Goal: Task Accomplishment & Management: Use online tool/utility

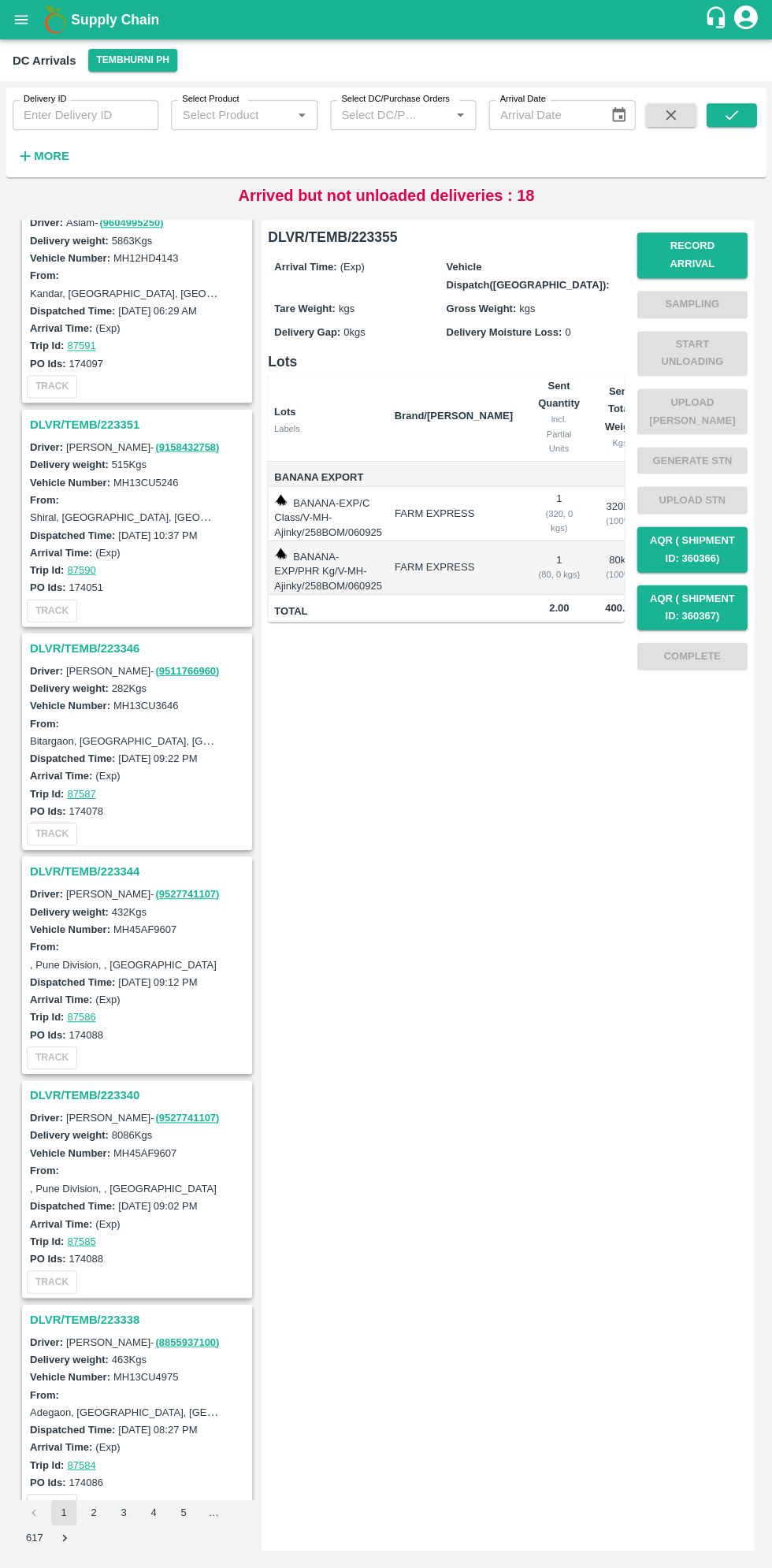
scroll to position [702, 0]
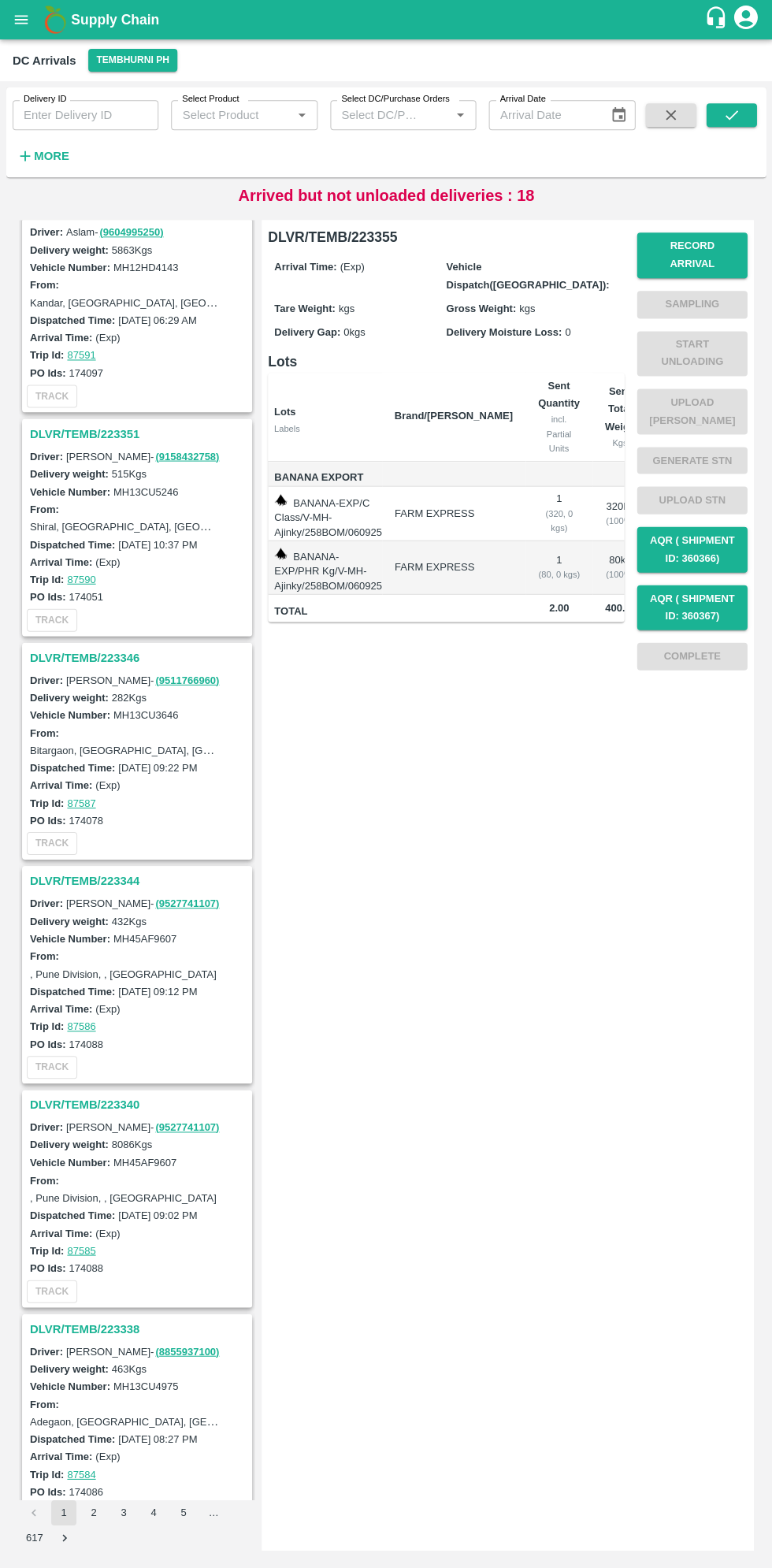
click at [75, 1105] on h3 "DLVR/TEMB/223340" at bounding box center [139, 1104] width 219 height 21
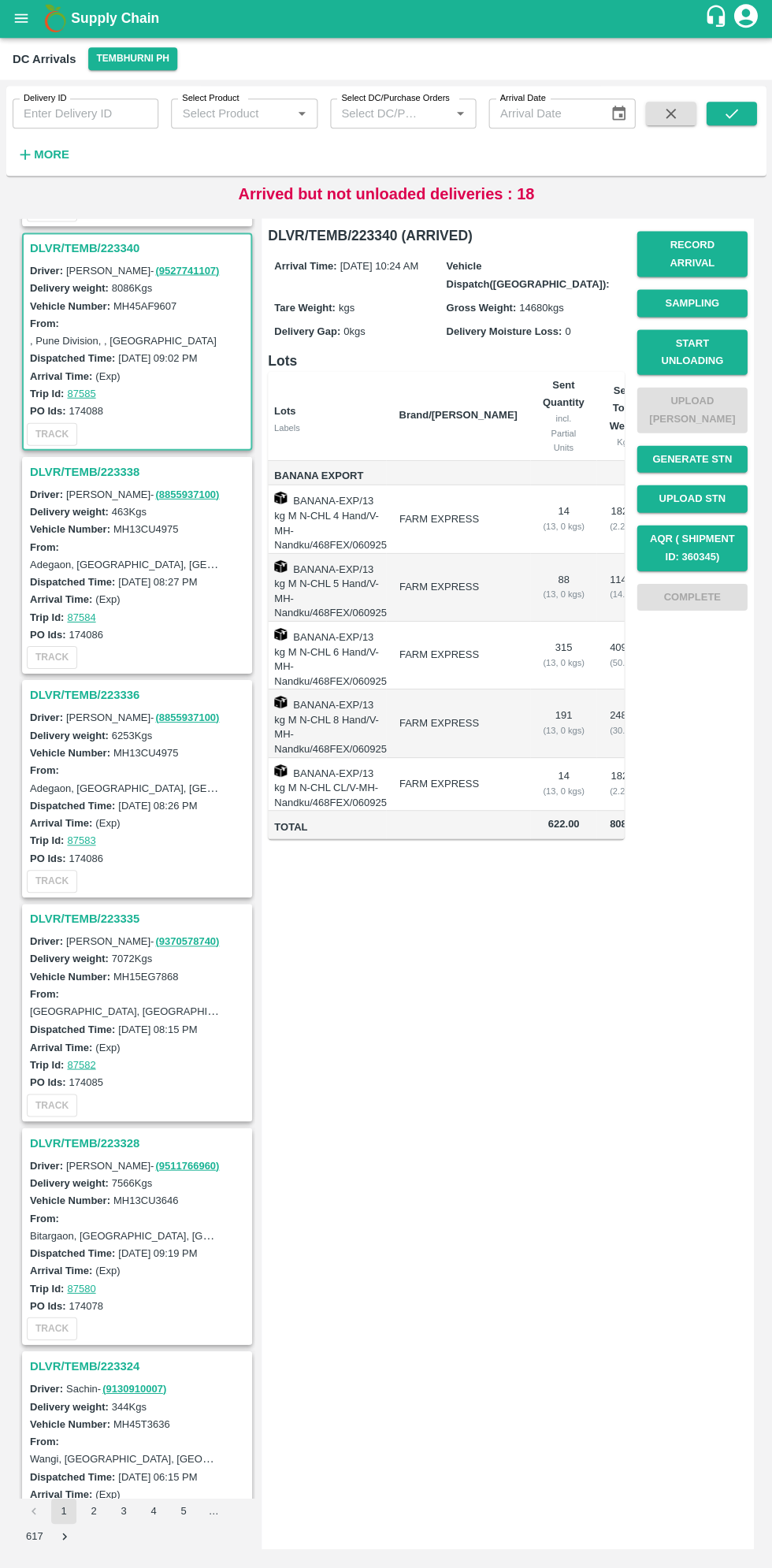
scroll to position [1566, 0]
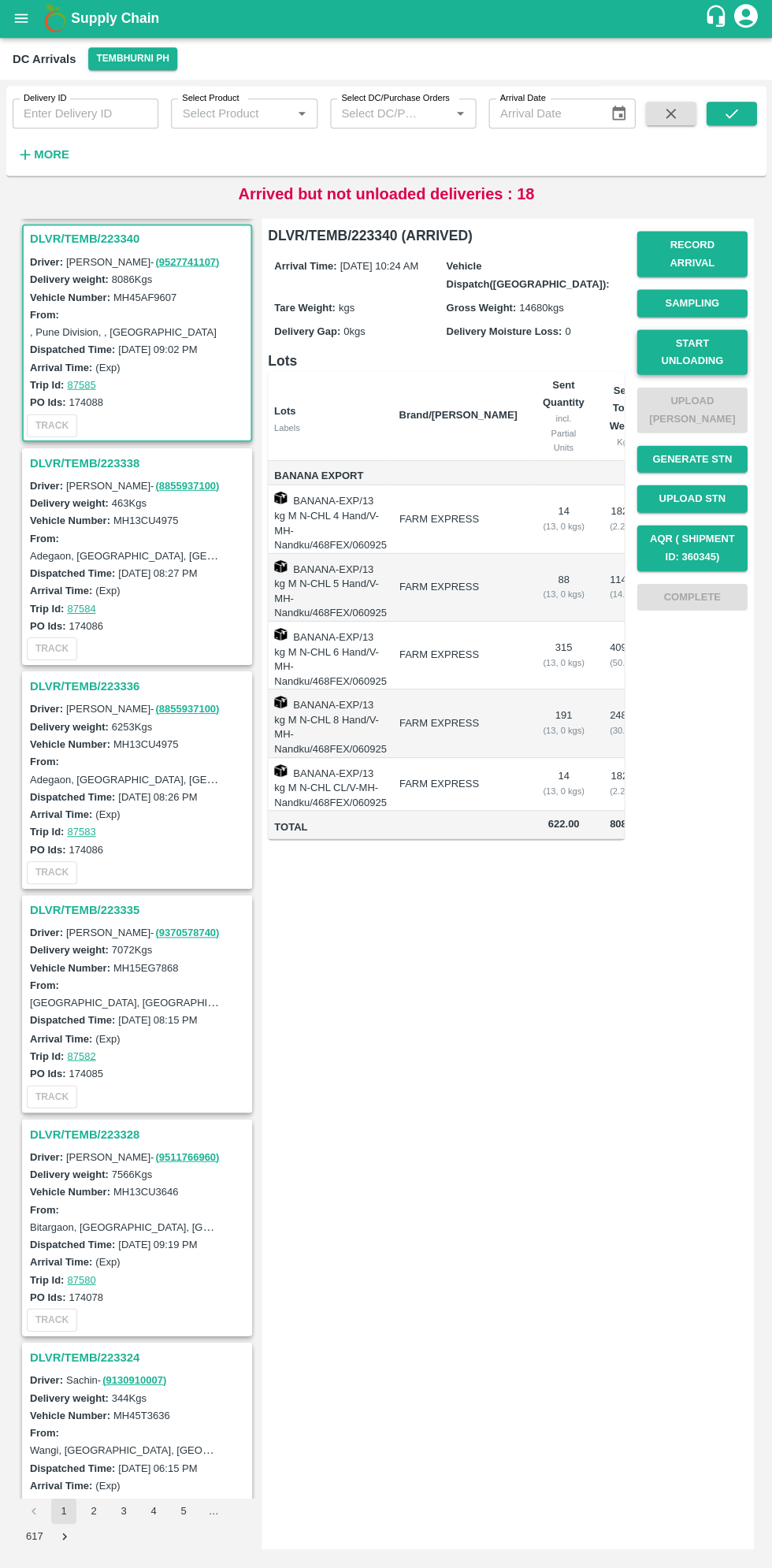
click at [711, 331] on button "Start Unloading" at bounding box center [691, 353] width 110 height 45
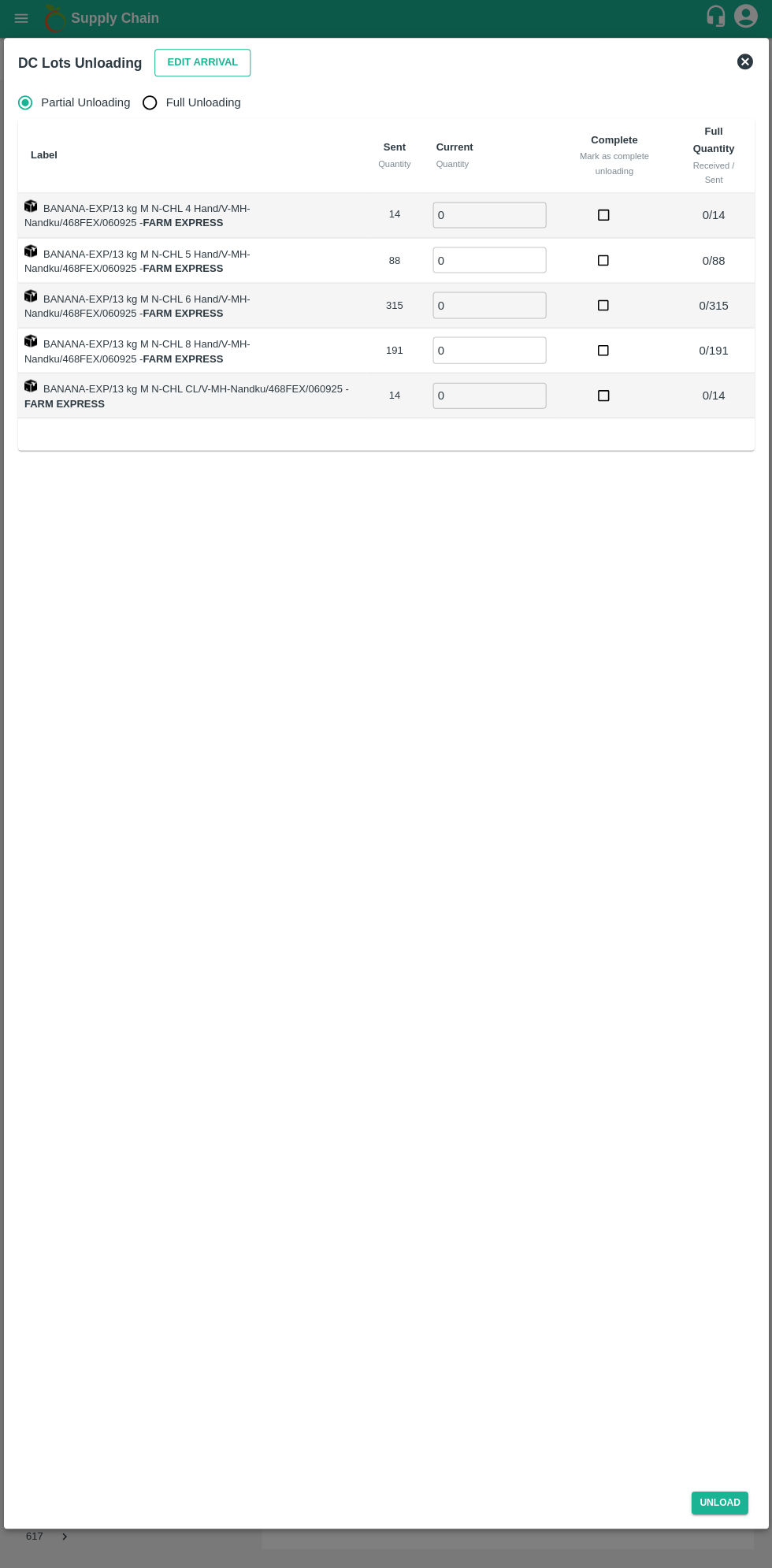
click at [189, 68] on button "Edit Arrival" at bounding box center [202, 63] width 96 height 27
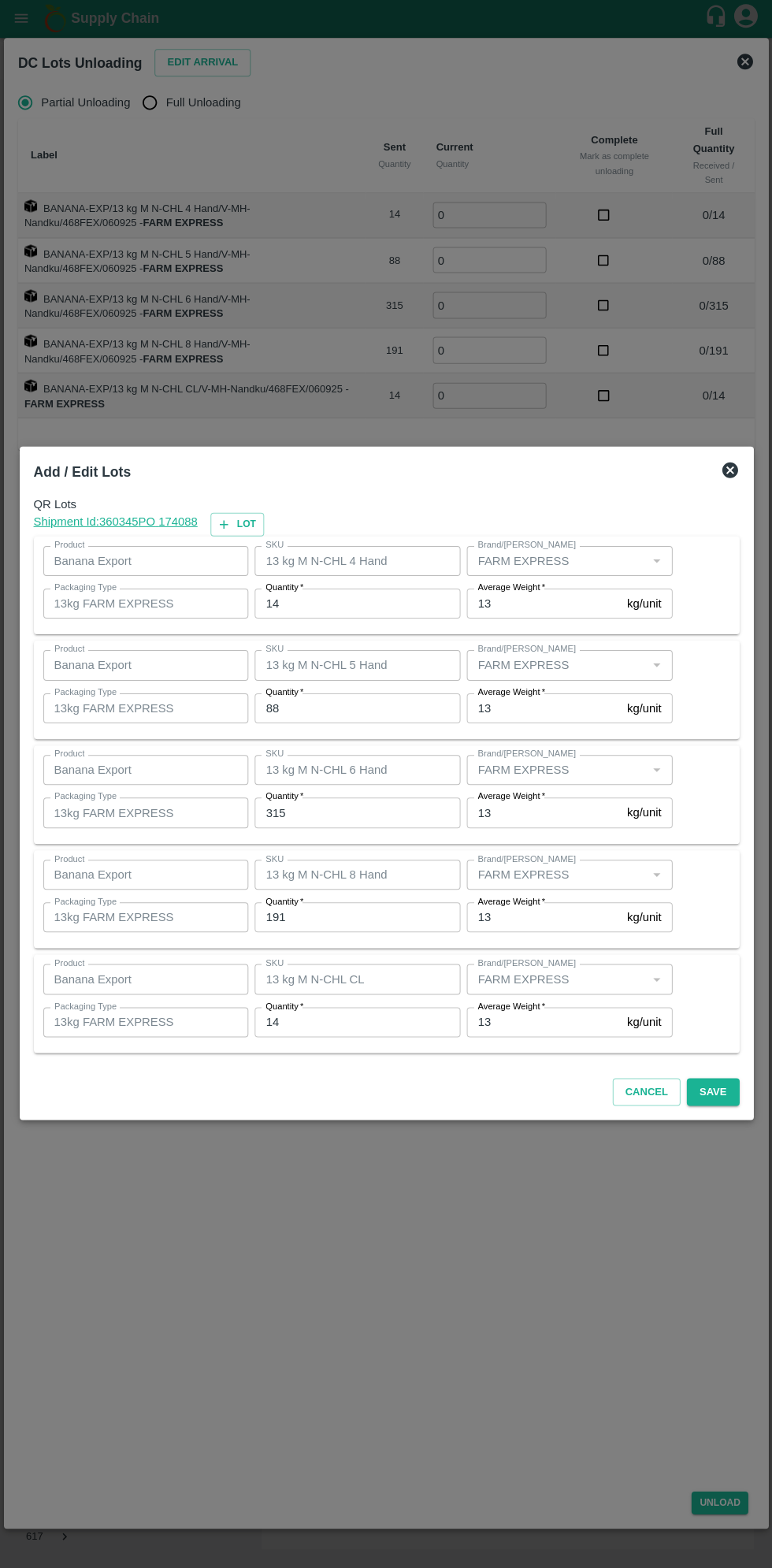
click at [340, 604] on input "14" at bounding box center [357, 604] width 206 height 30
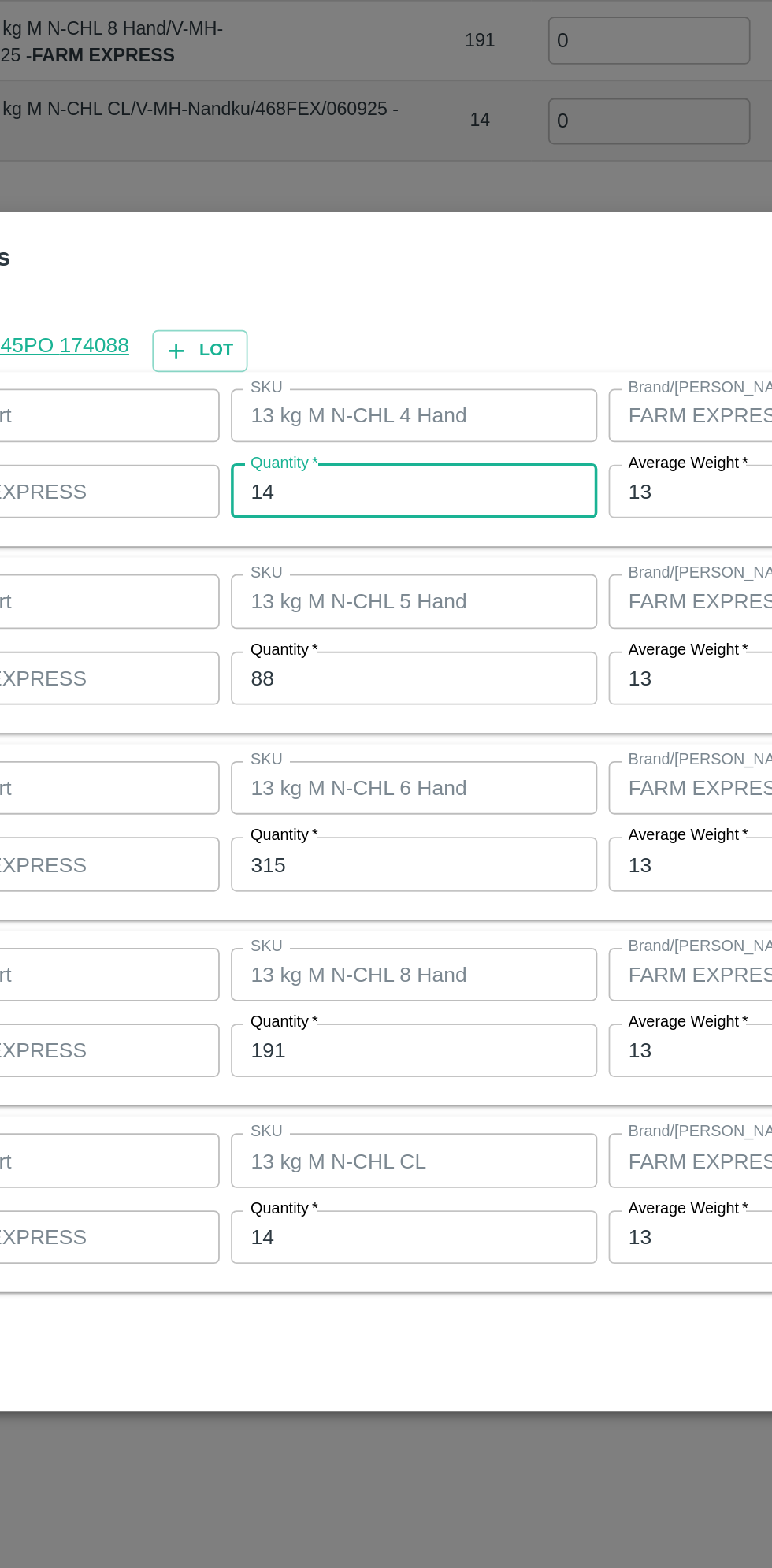
click at [303, 609] on input "14" at bounding box center [357, 604] width 206 height 30
type input "12"
click at [312, 710] on input "88" at bounding box center [357, 710] width 206 height 30
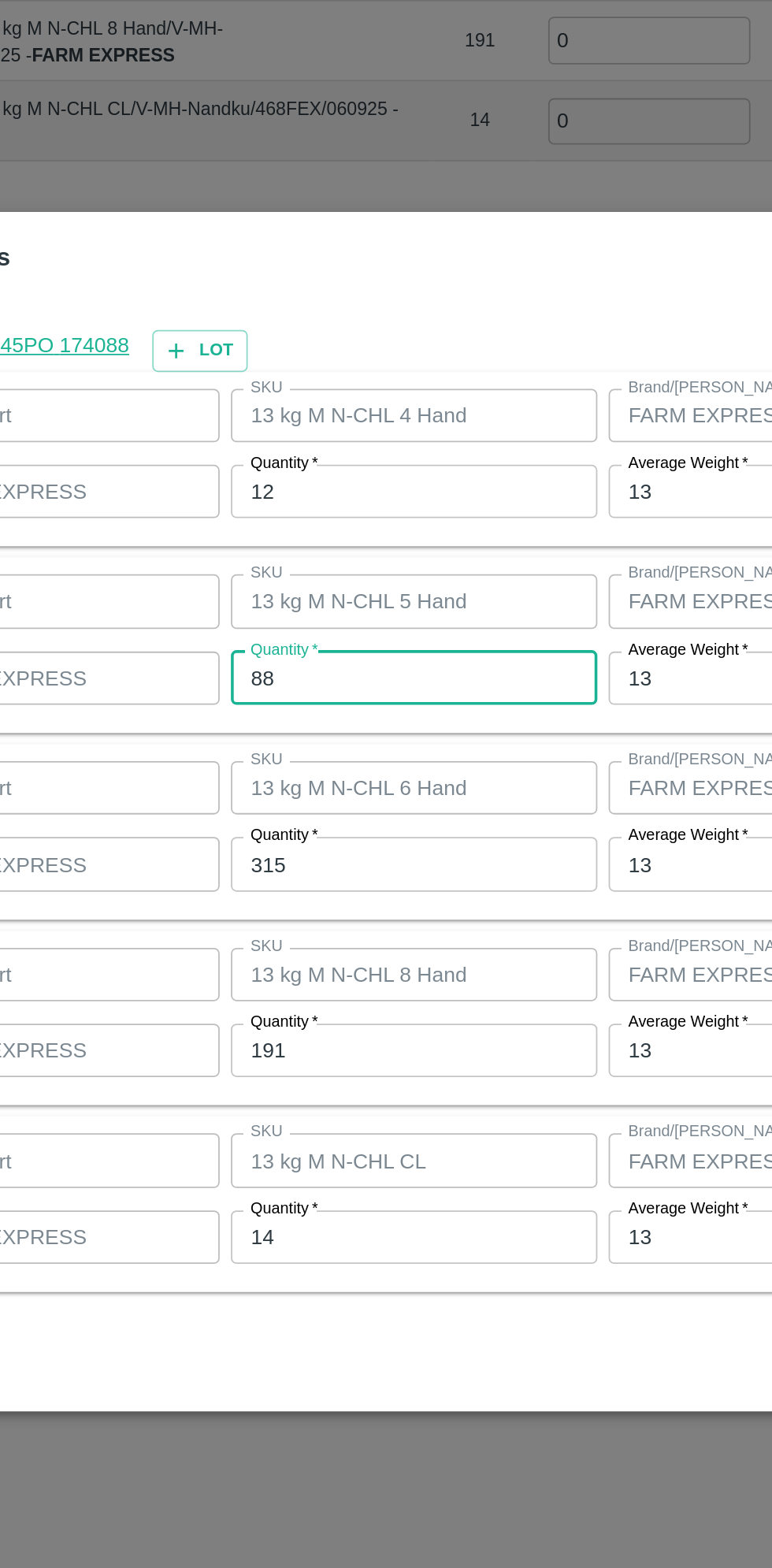
type input "8"
type input "91"
click at [315, 817] on input "315" at bounding box center [357, 813] width 206 height 30
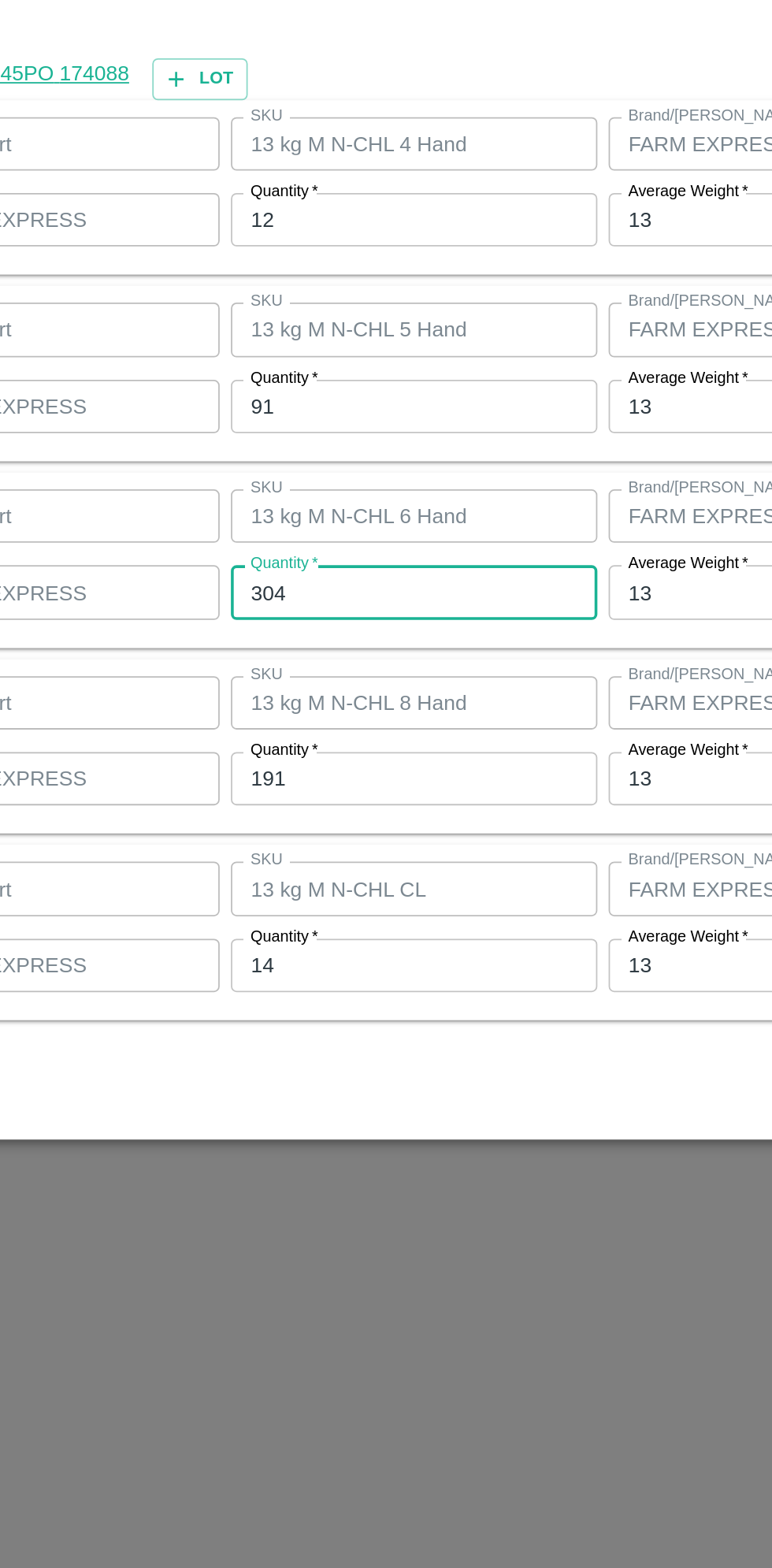
type input "304"
click at [313, 919] on input "191" at bounding box center [357, 918] width 206 height 30
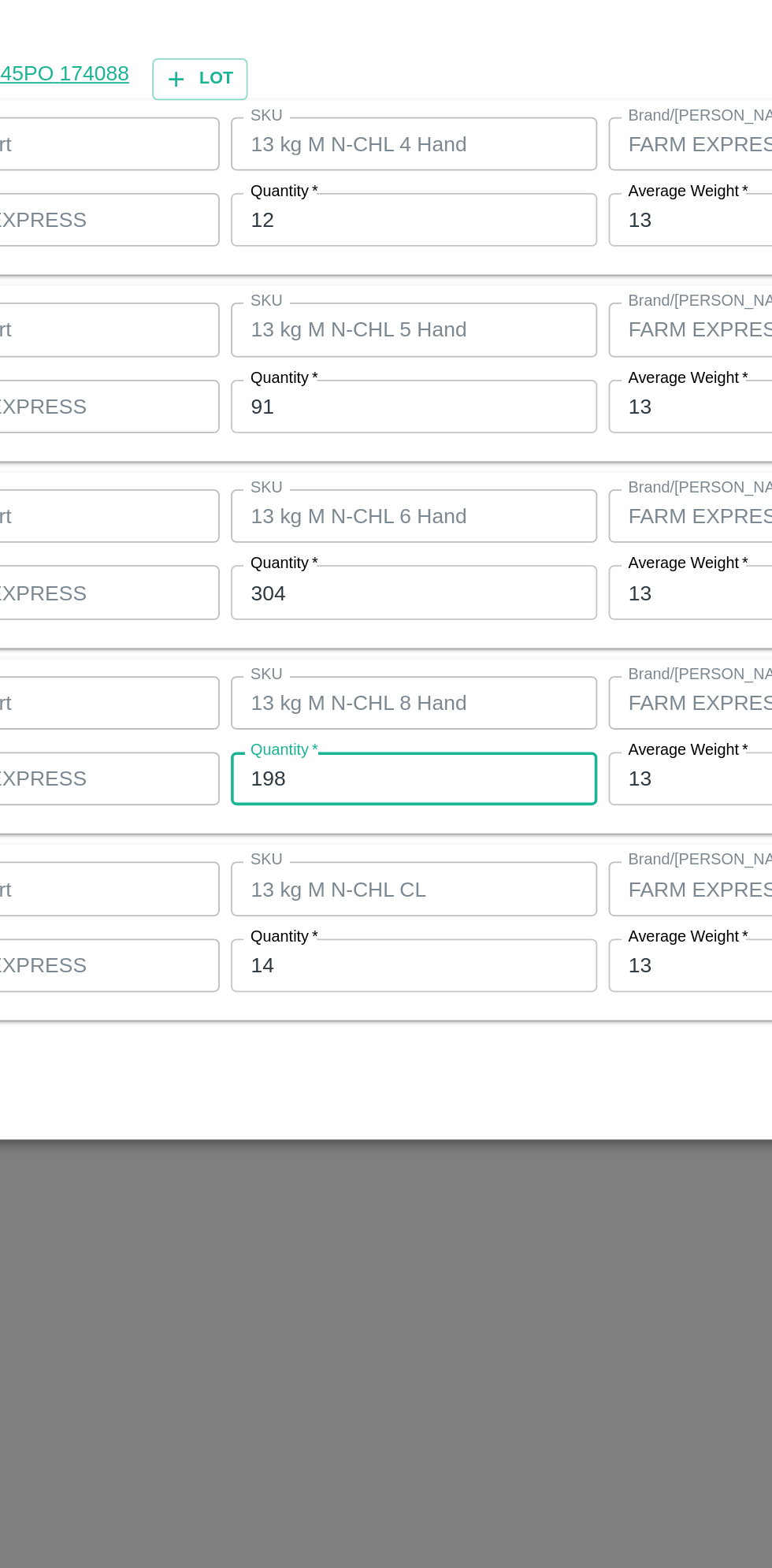
type input "198"
click at [301, 1021] on input "14" at bounding box center [357, 1023] width 206 height 30
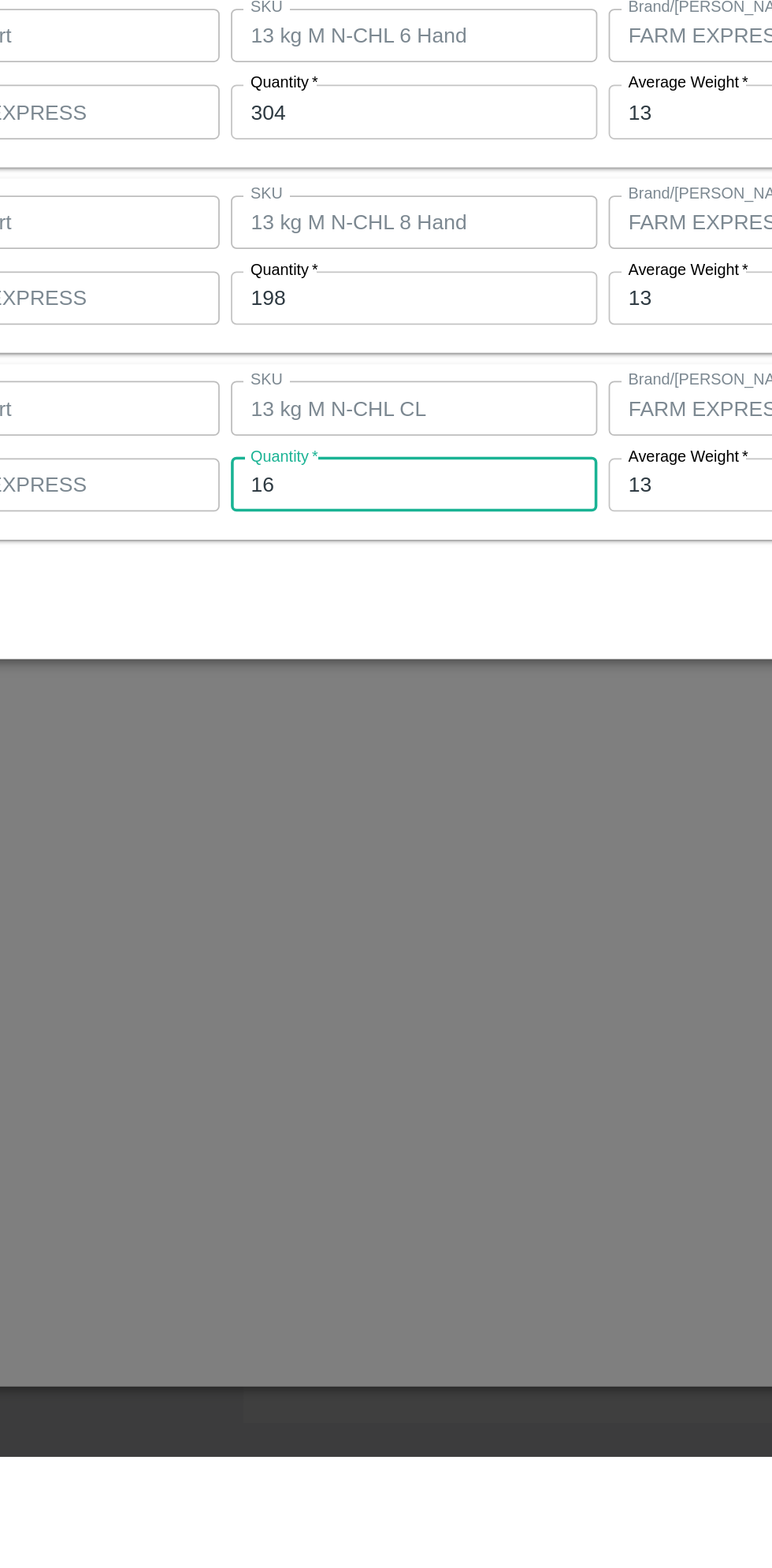
type input "16"
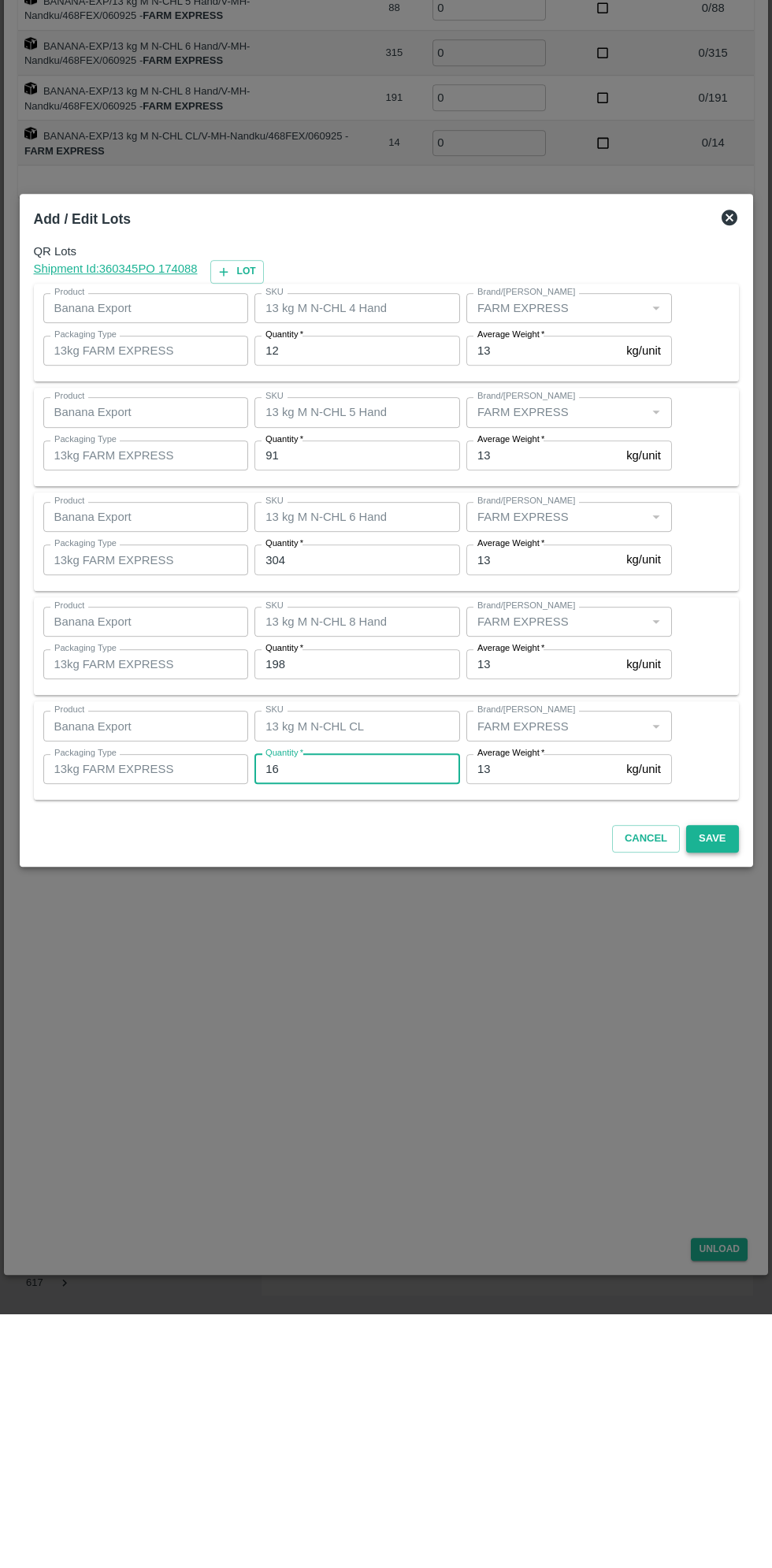
click at [728, 1085] on button "Save" at bounding box center [711, 1092] width 52 height 27
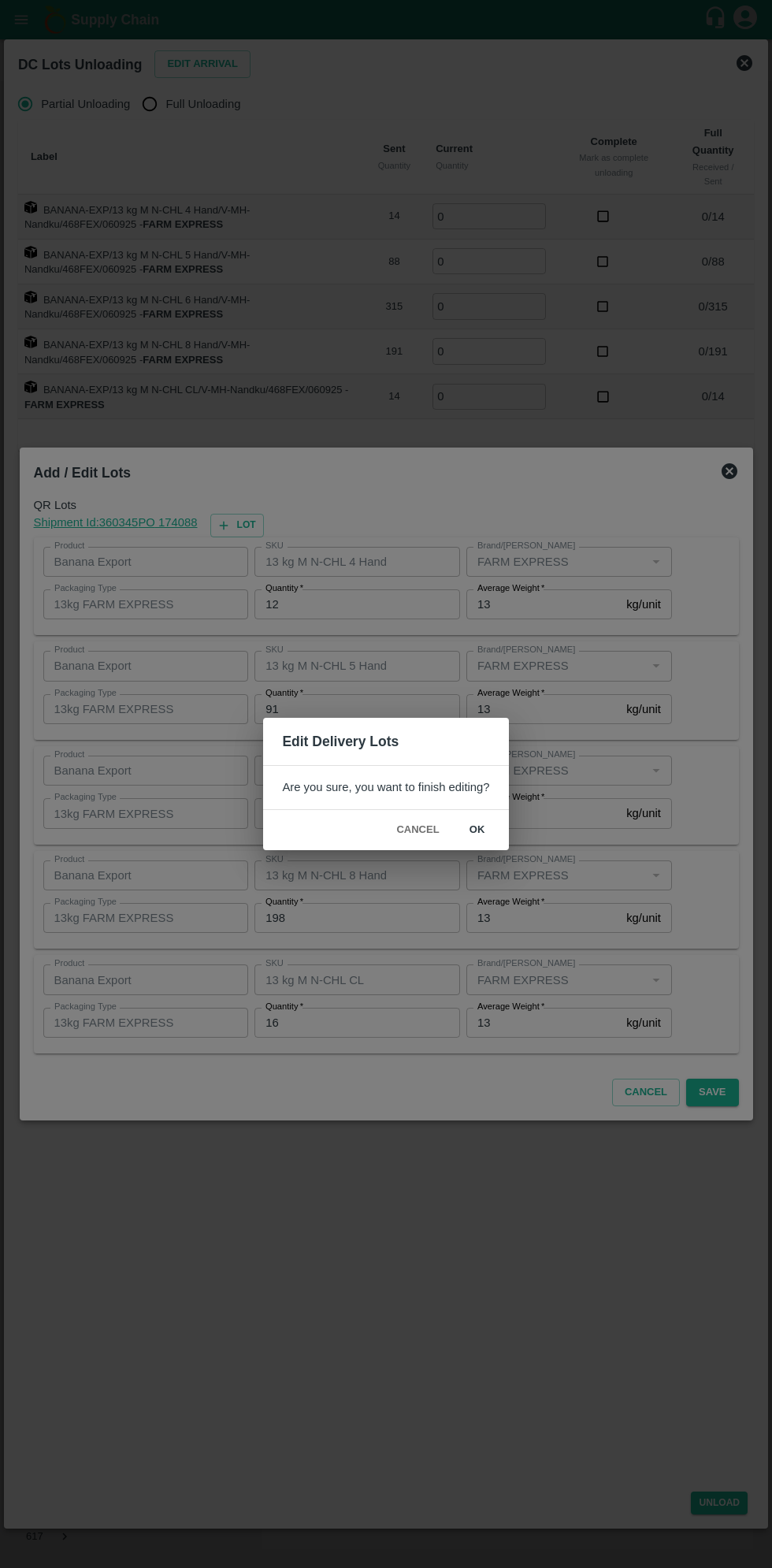
click at [479, 825] on button "ok" at bounding box center [476, 830] width 50 height 27
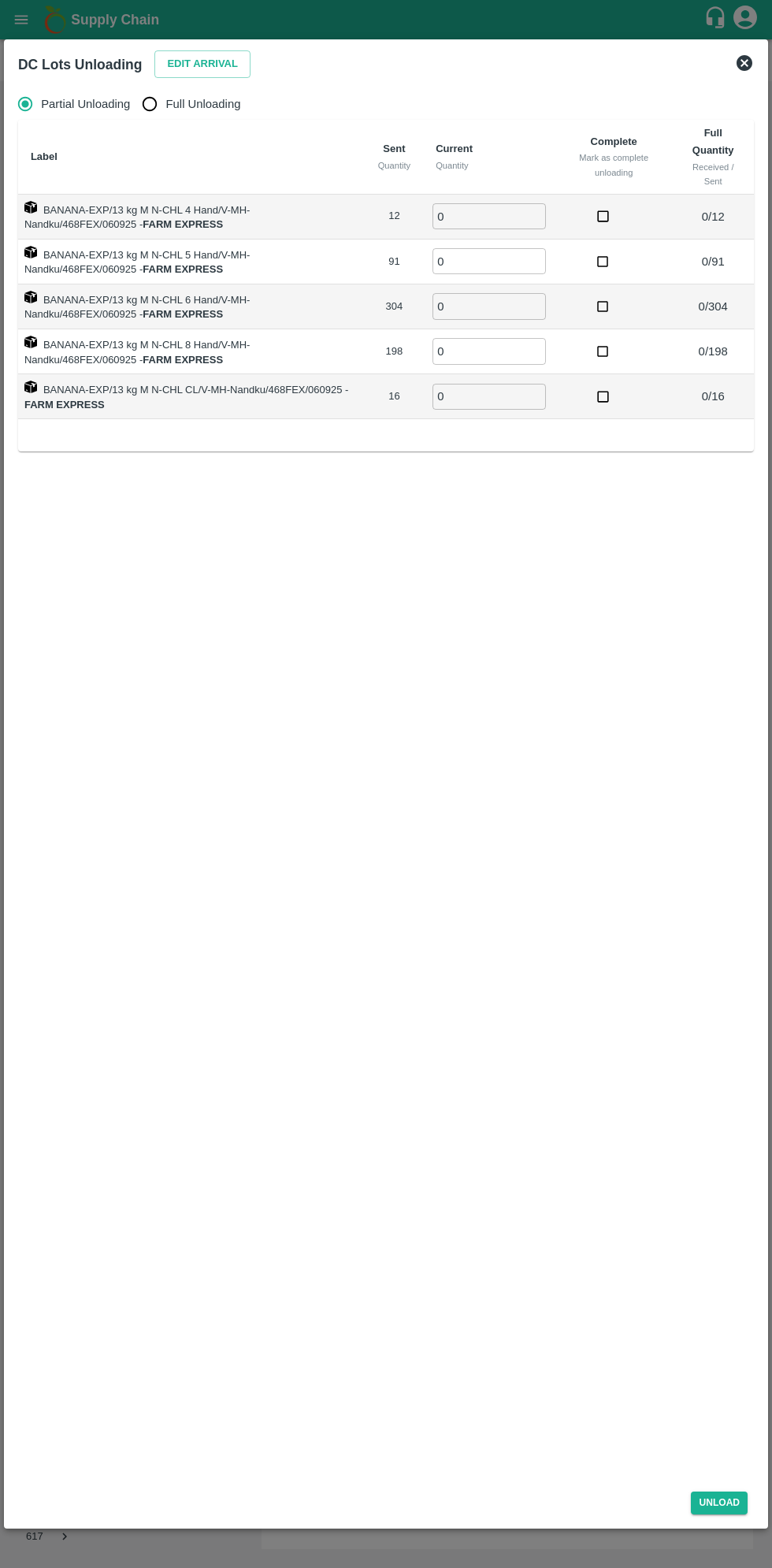
click at [156, 104] on input "Full Unloading" at bounding box center [149, 103] width 31 height 31
radio input "true"
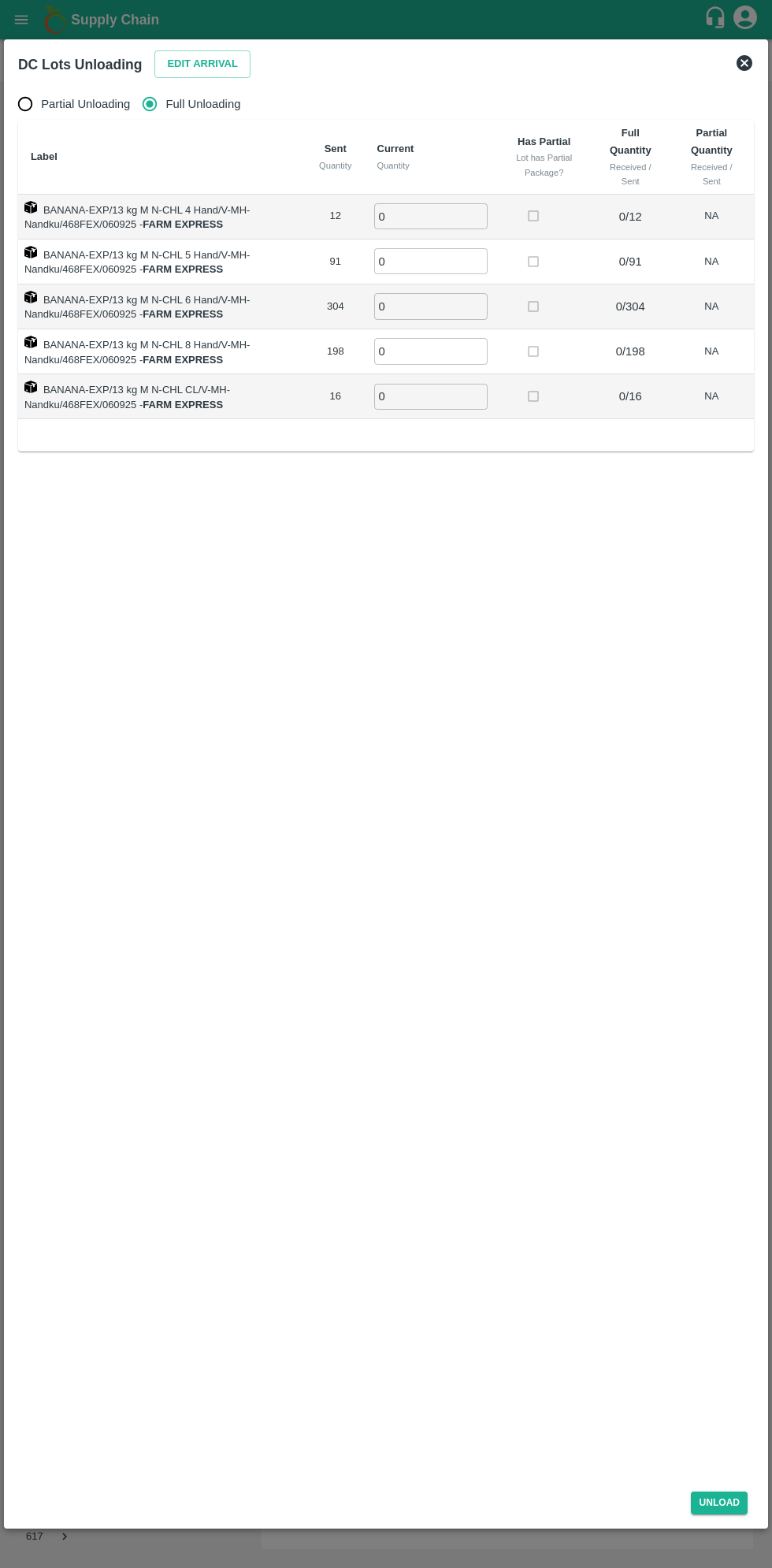
click at [420, 215] on input "0" at bounding box center [431, 216] width 114 height 26
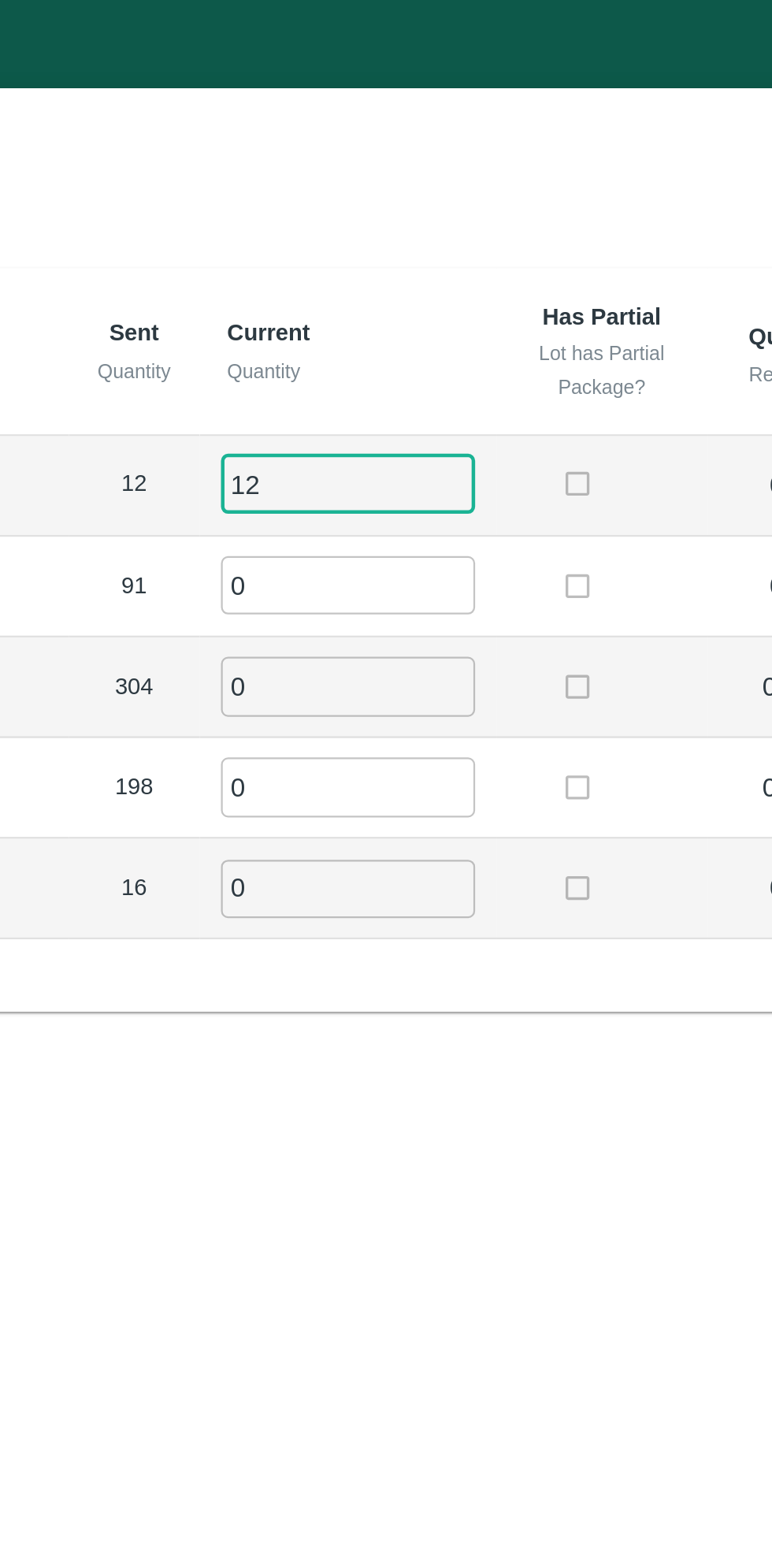
type input "12"
click at [407, 259] on input "0" at bounding box center [431, 261] width 114 height 26
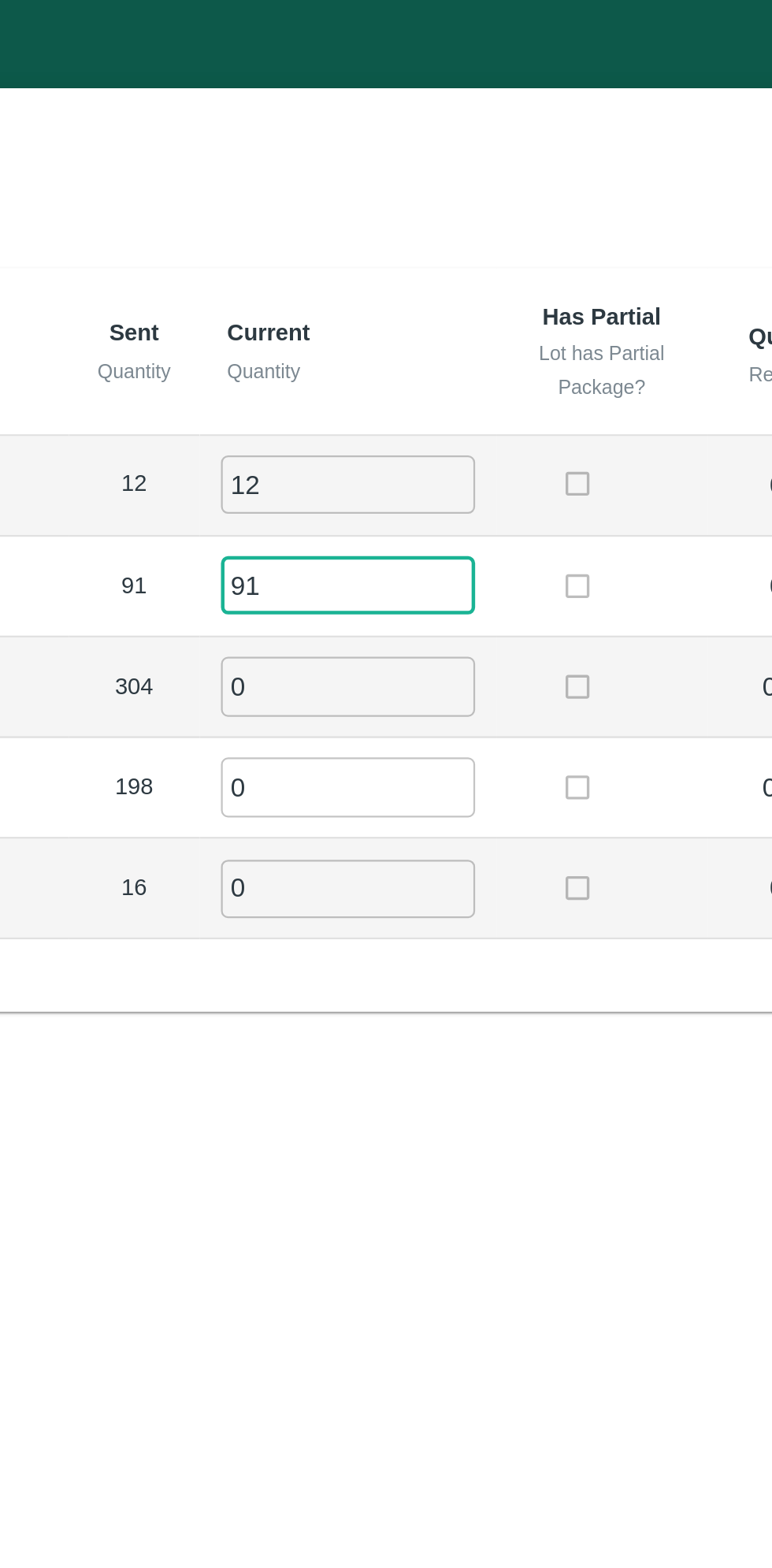
type input "91"
click at [415, 306] on input "0" at bounding box center [431, 305] width 114 height 26
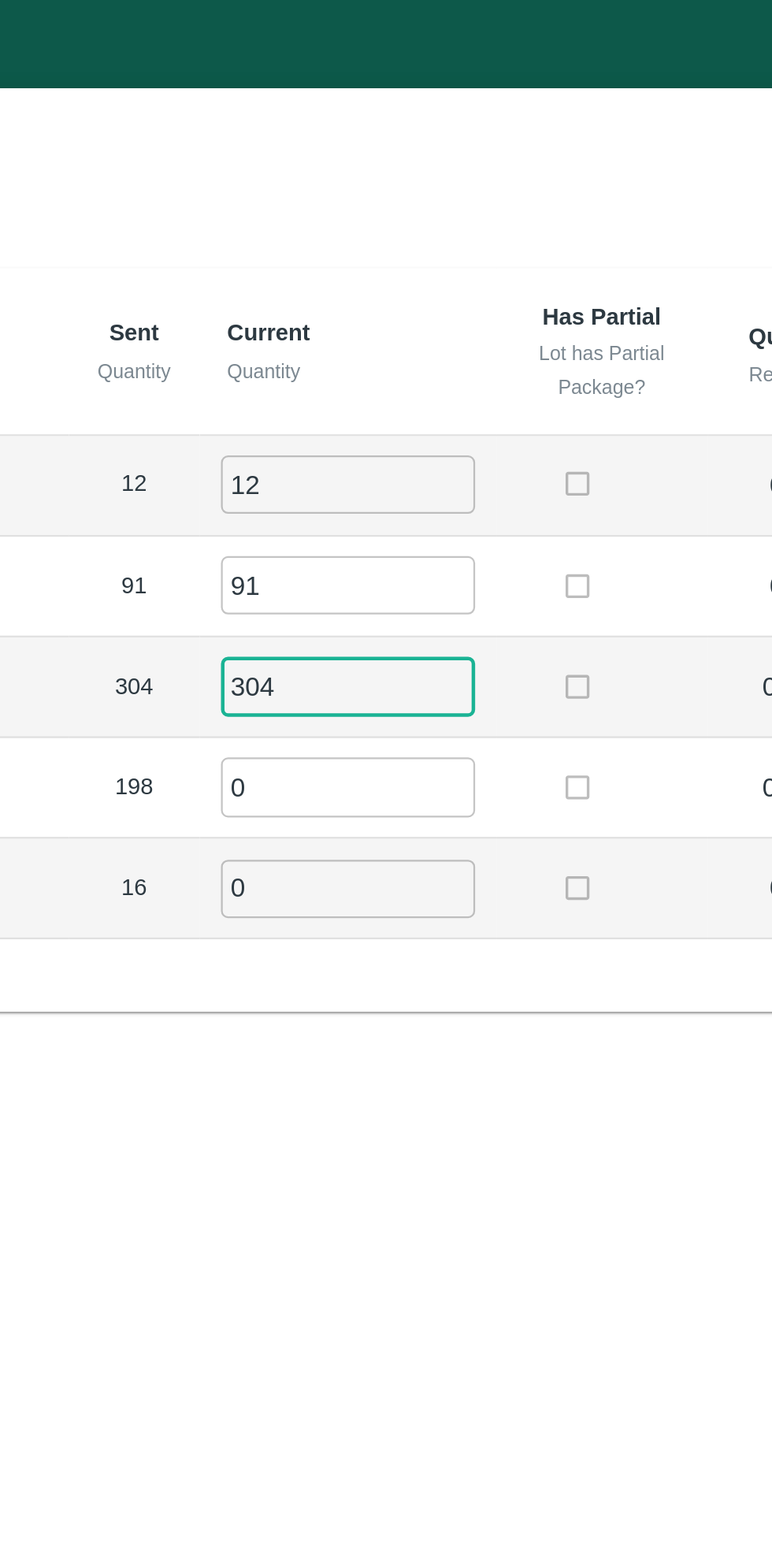
type input "304"
click at [406, 347] on input "0" at bounding box center [431, 351] width 114 height 26
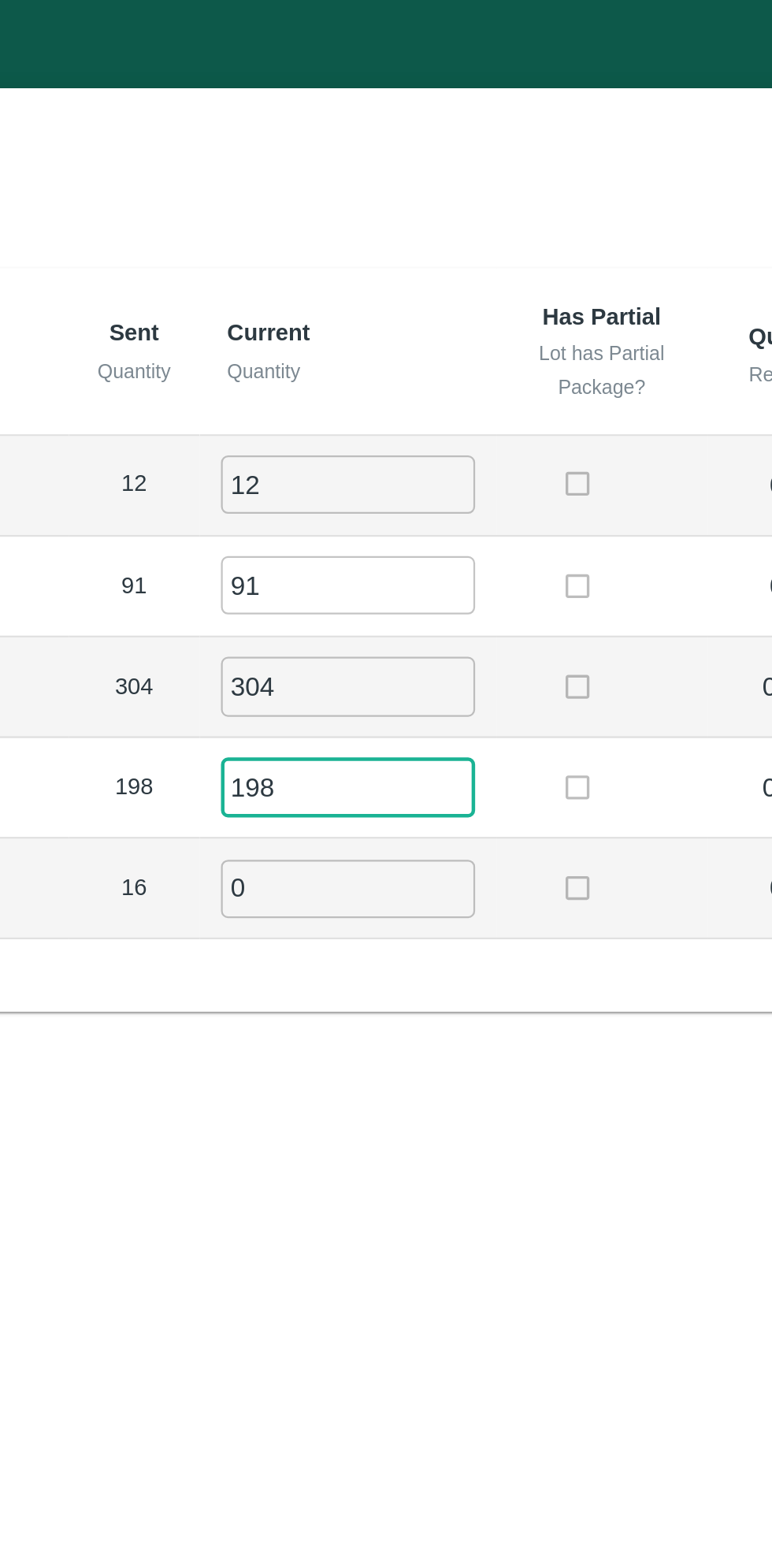
type input "198"
click at [419, 388] on input "0" at bounding box center [431, 396] width 114 height 26
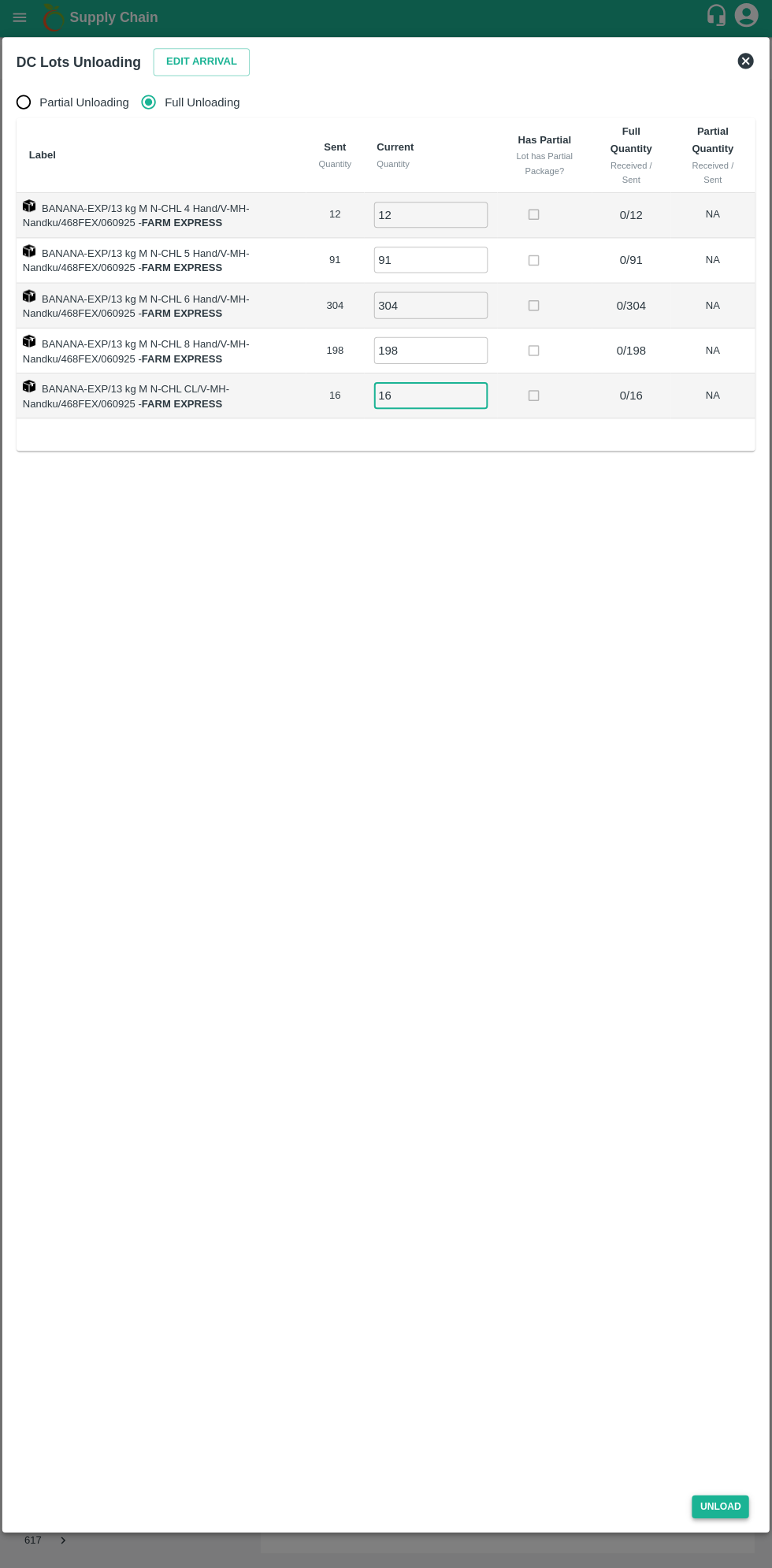
type input "16"
click at [727, 1458] on button "Unload" at bounding box center [719, 1503] width 57 height 23
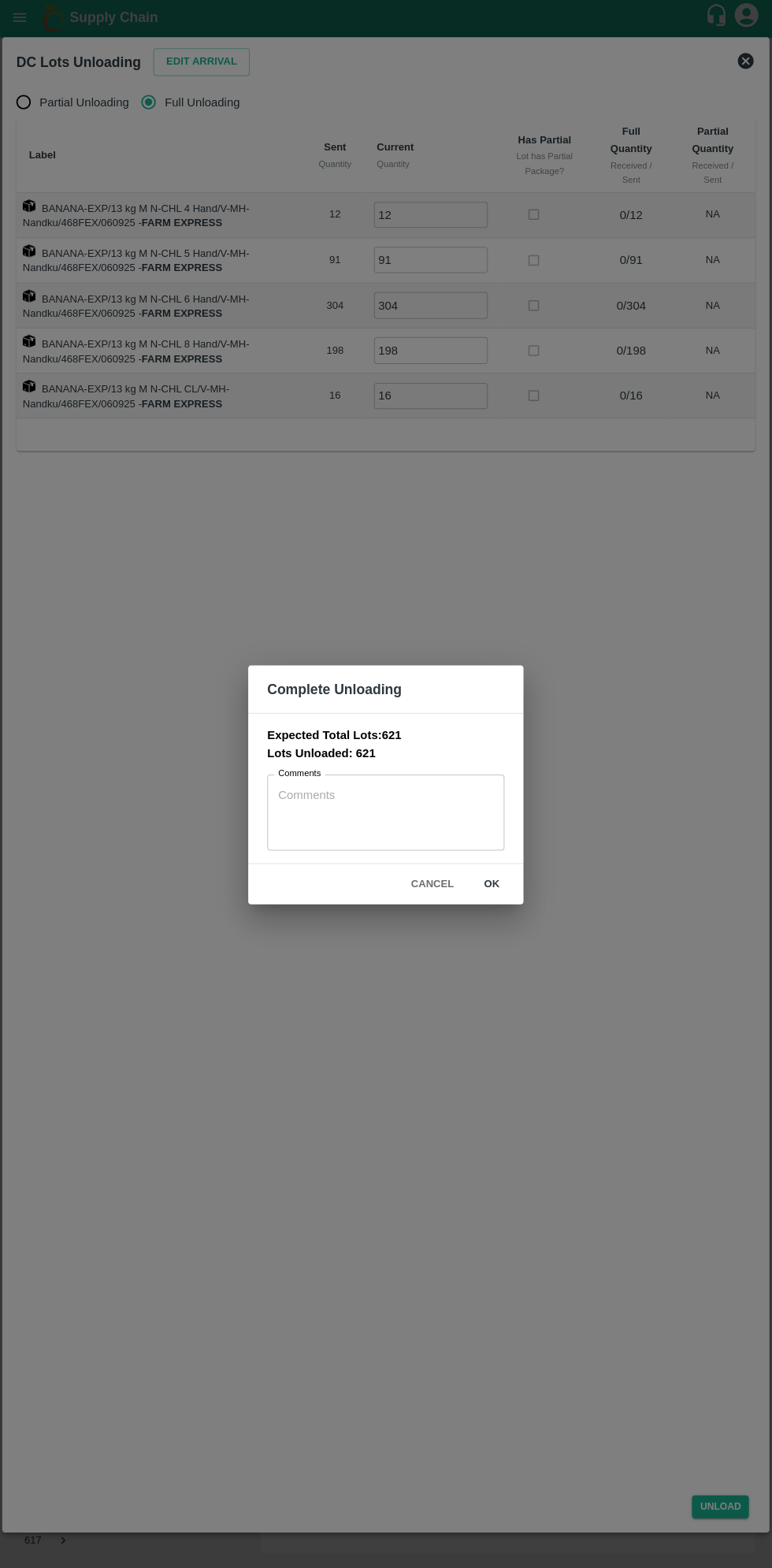
click at [355, 800] on textarea "Comments" at bounding box center [386, 811] width 214 height 49
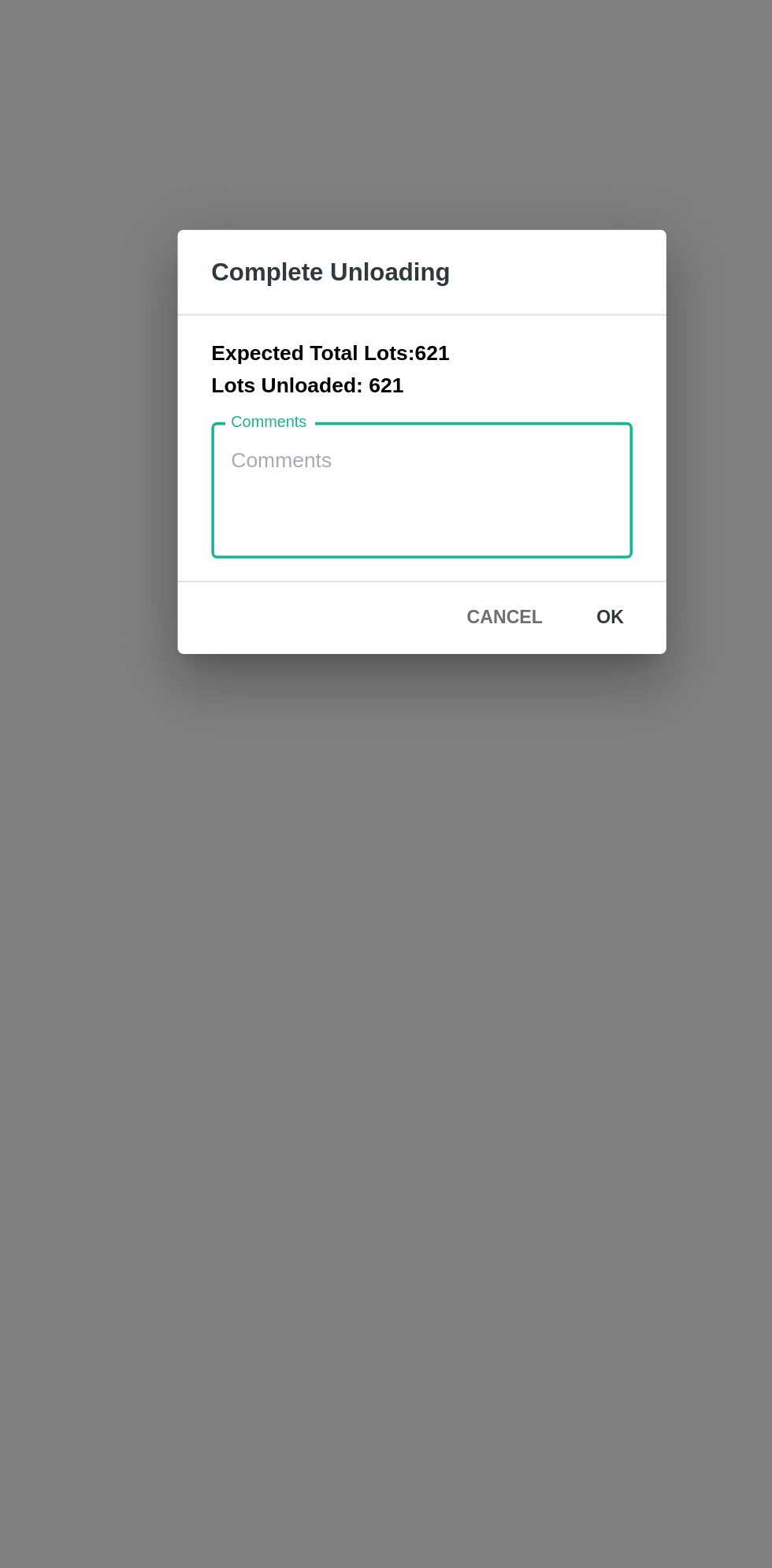
type textarea "O"
type textarea "1 box short on Transfer not"
click at [496, 887] on button "ok" at bounding box center [491, 882] width 50 height 27
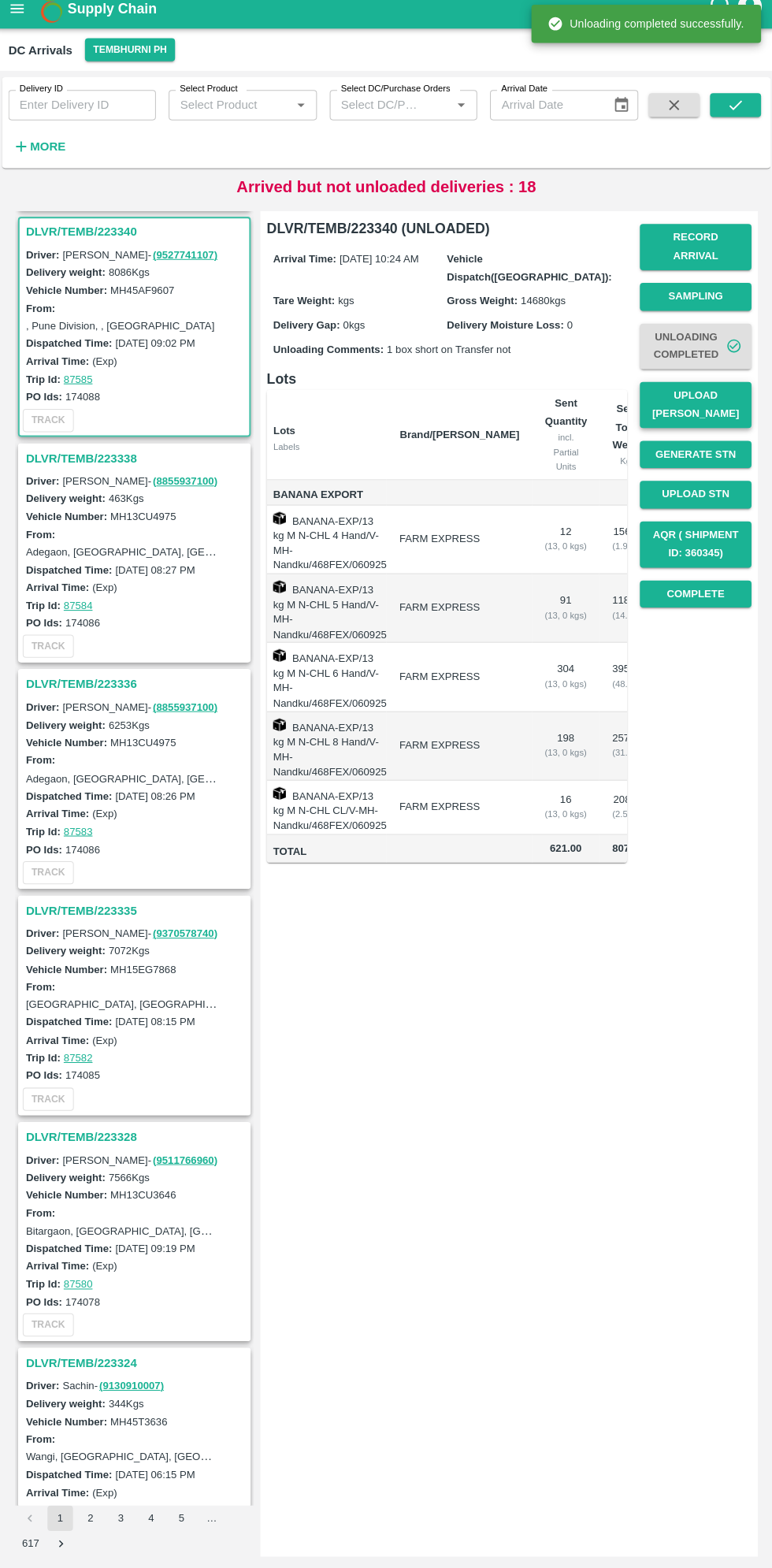
click at [704, 397] on button "Upload [PERSON_NAME]" at bounding box center [691, 411] width 110 height 45
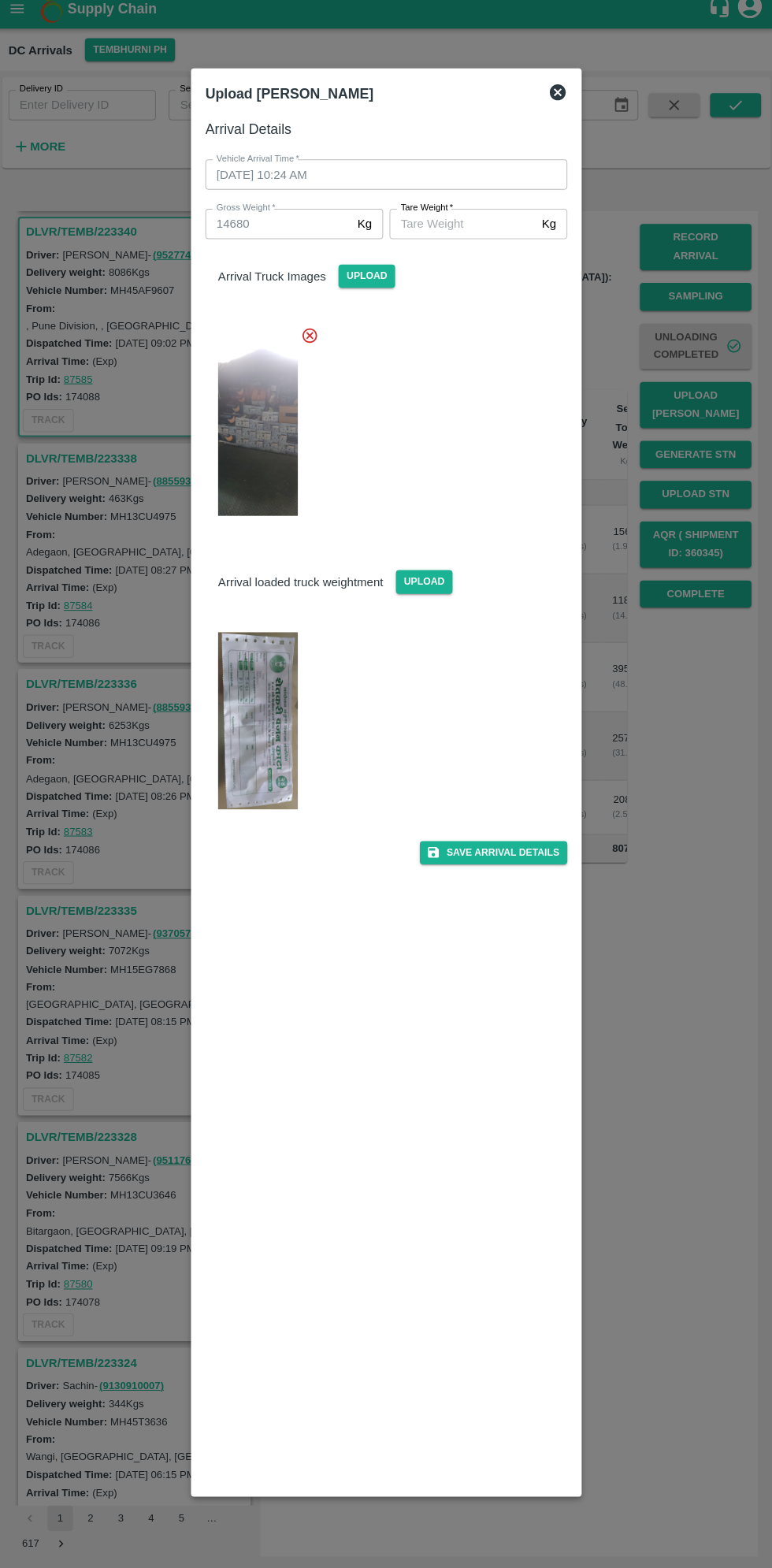
click at [264, 659] on img at bounding box center [259, 723] width 79 height 175
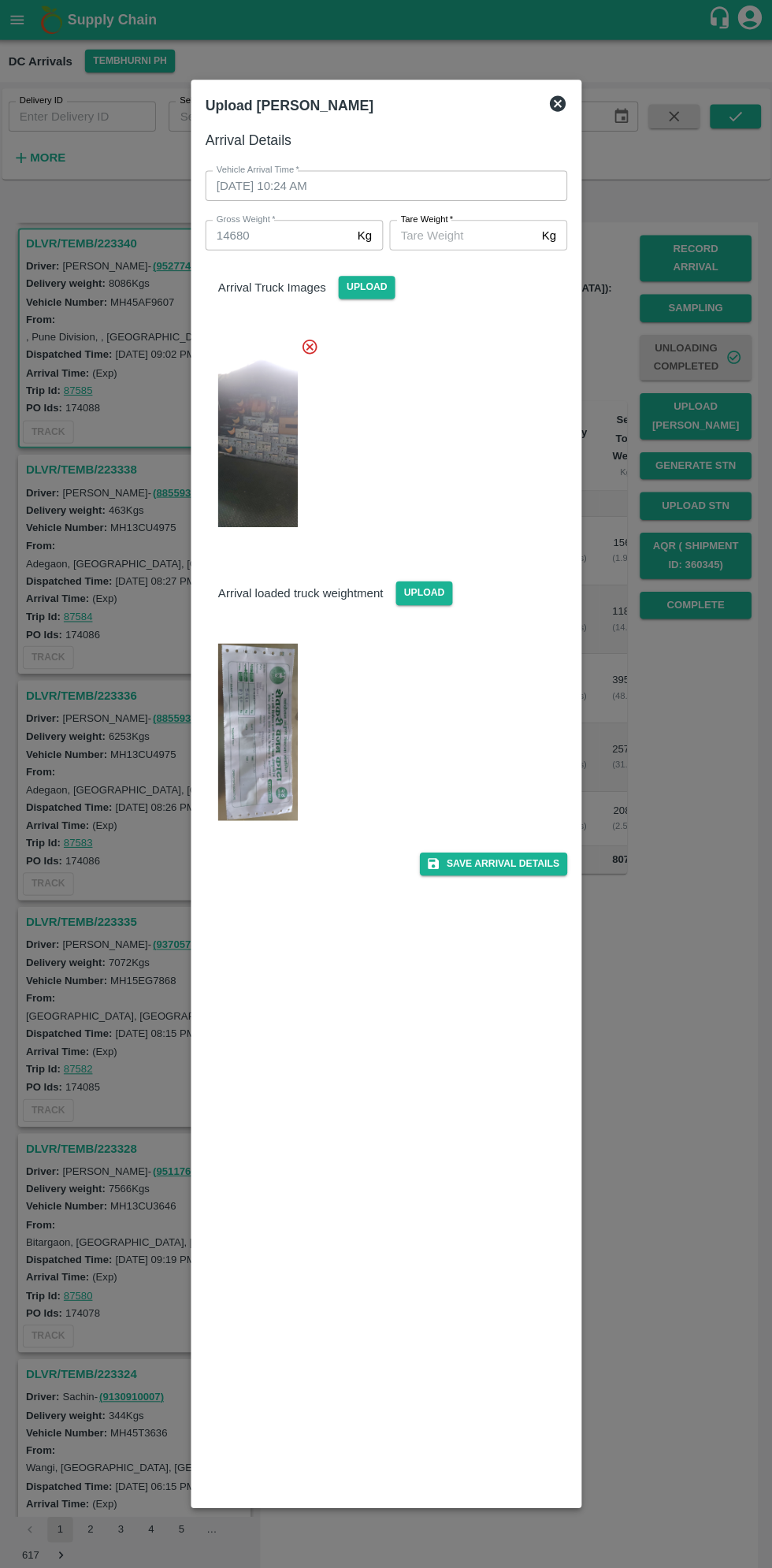
click at [278, 717] on img at bounding box center [259, 723] width 79 height 175
click at [456, 234] on input "[PERSON_NAME]   *" at bounding box center [461, 233] width 144 height 30
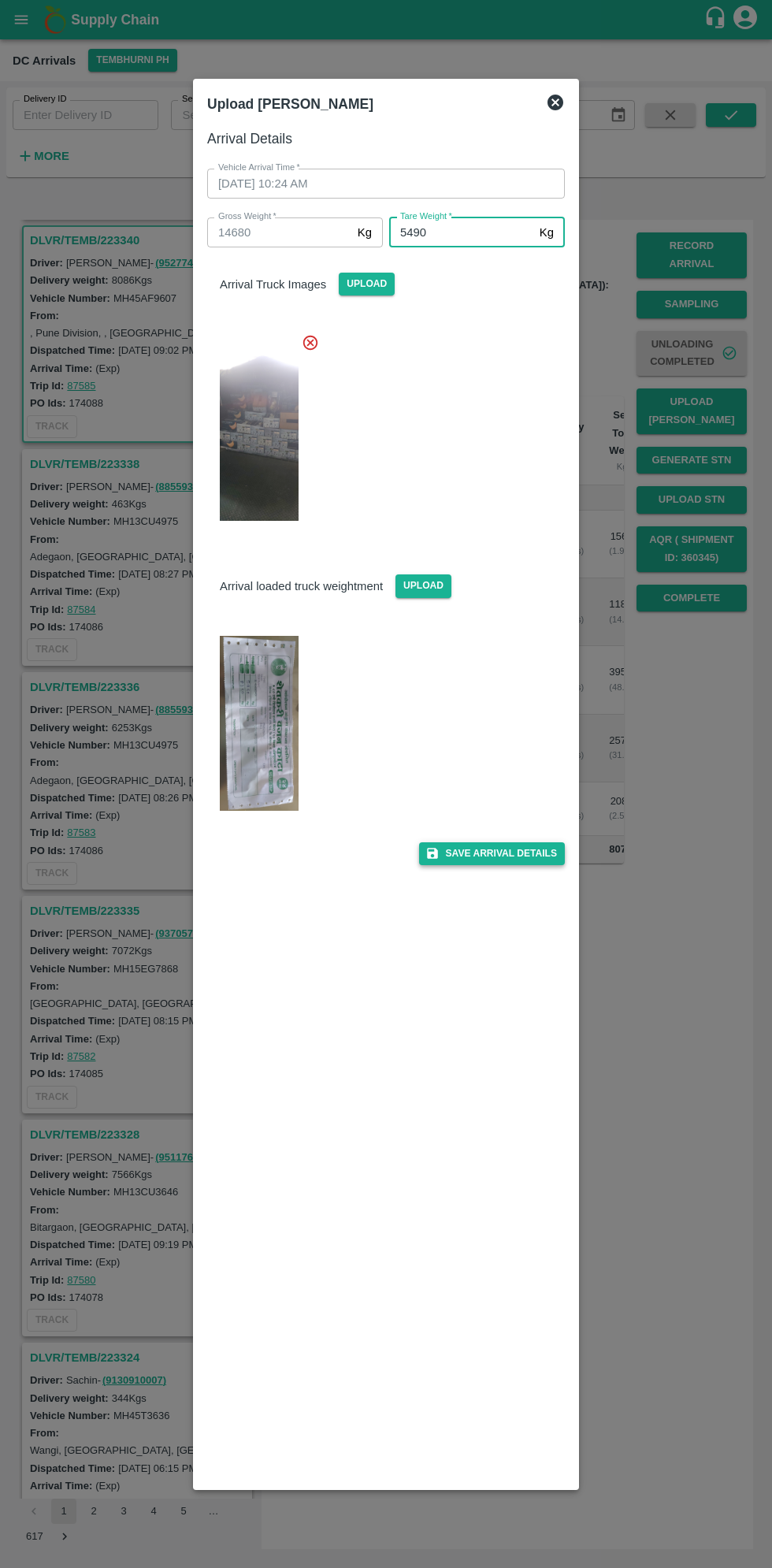
type input "5490"
click at [517, 850] on button "Save Arrival Details" at bounding box center [492, 854] width 146 height 23
